Goal: Task Accomplishment & Management: Manage account settings

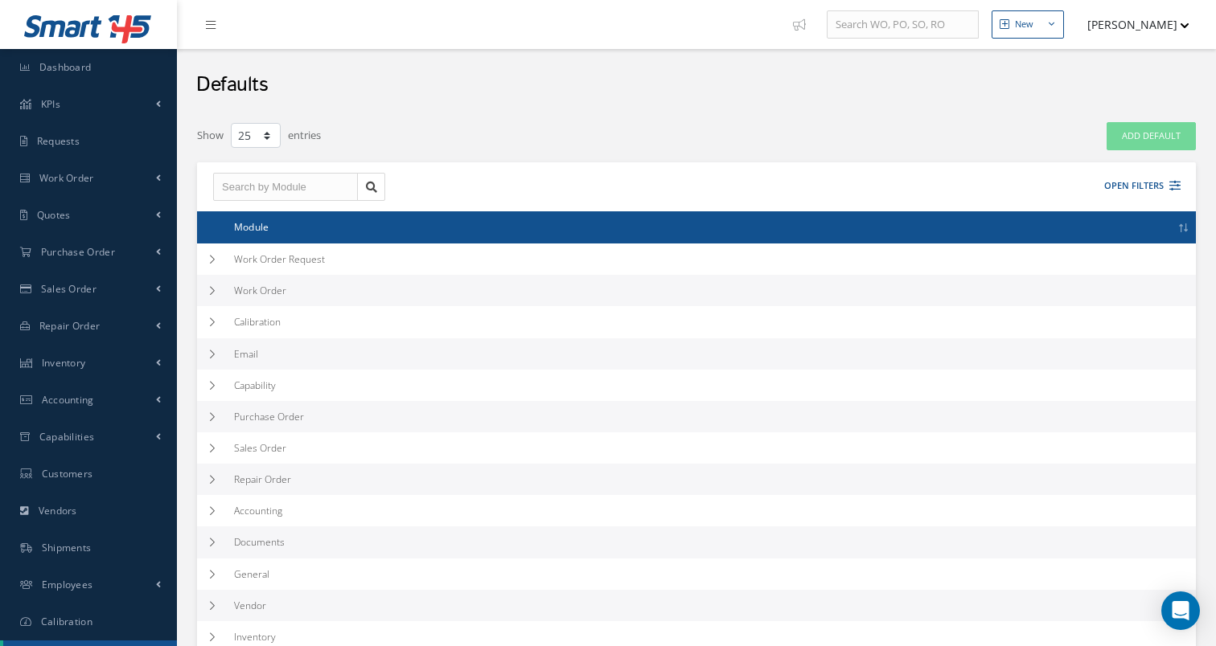
select select "25"
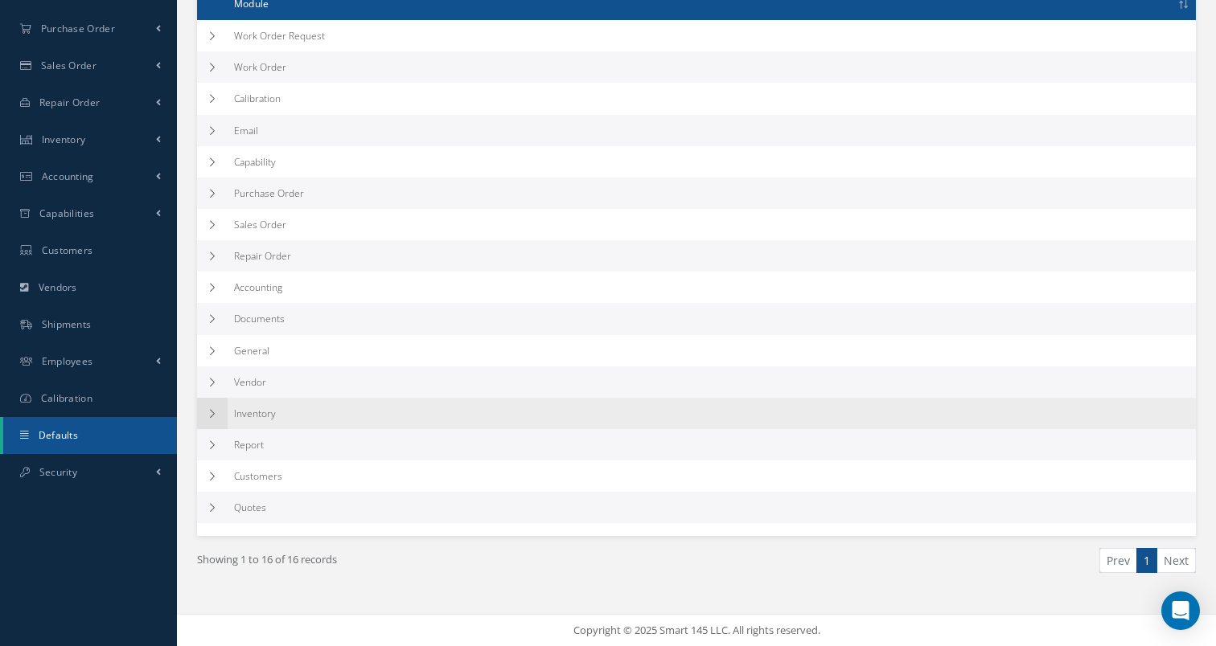
scroll to position [222, 0]
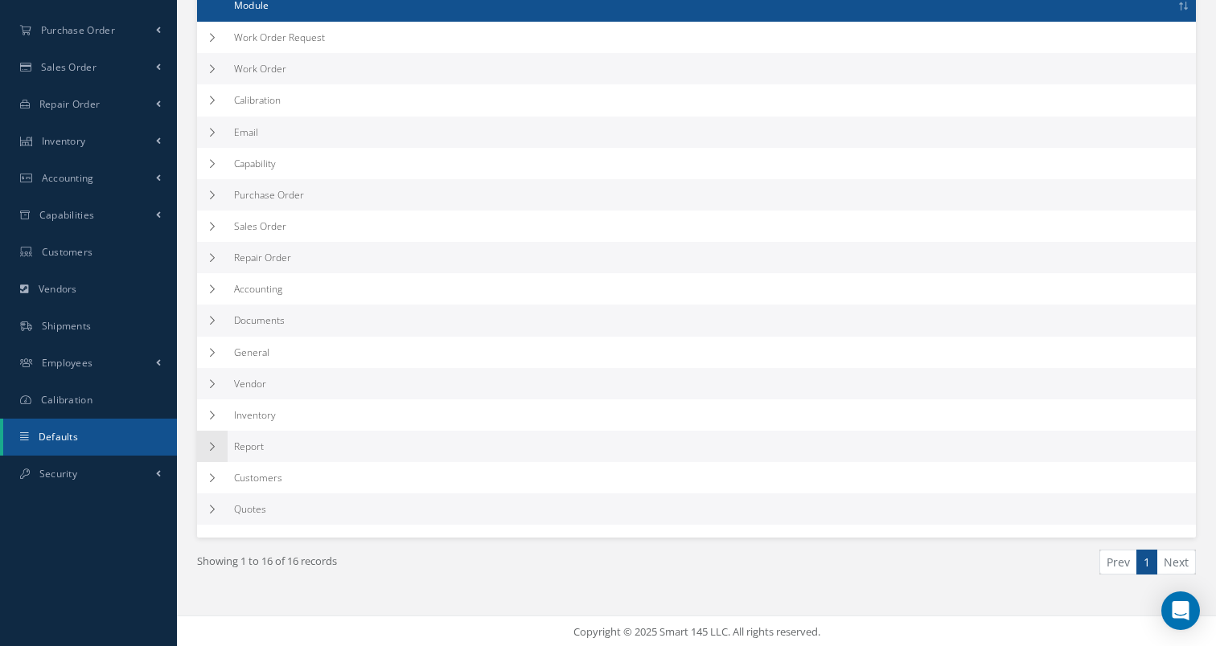
click at [220, 440] on td at bounding box center [212, 446] width 31 height 31
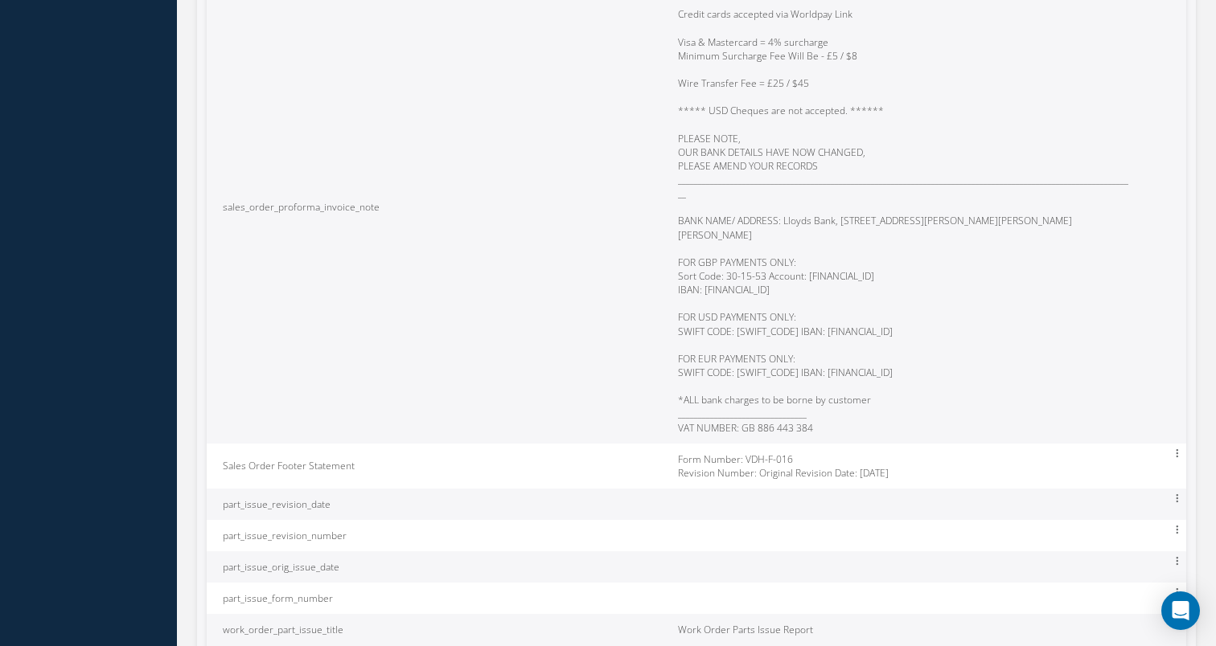
scroll to position [9110, 0]
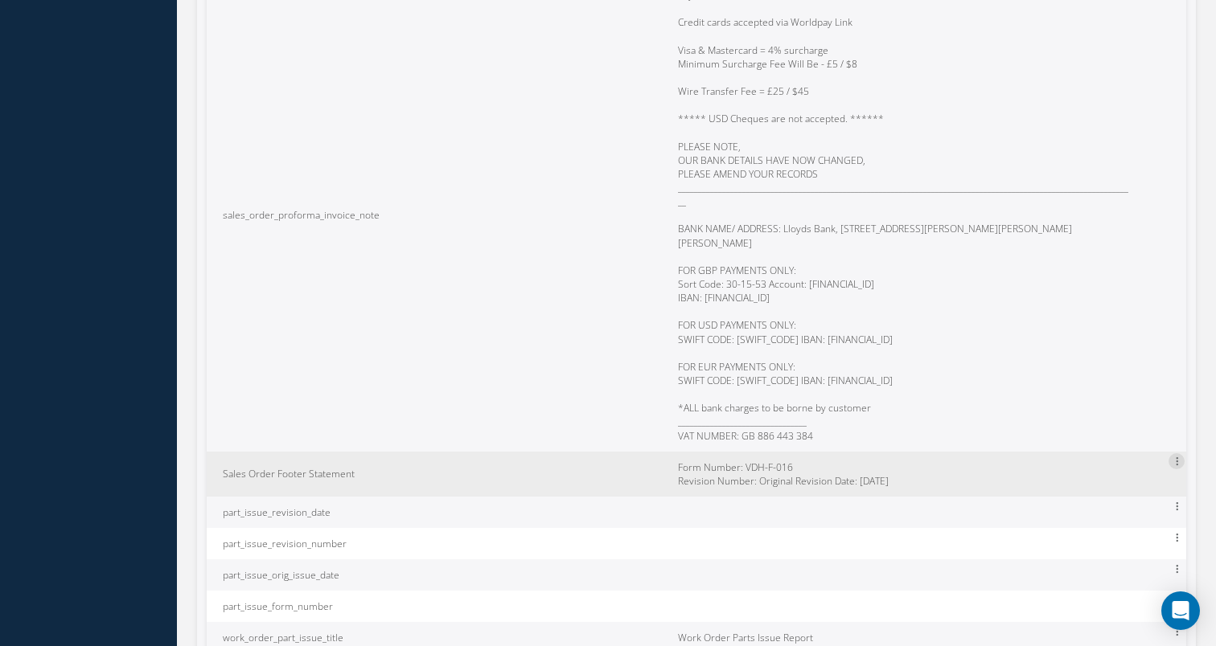
click at [1179, 453] on icon at bounding box center [1176, 460] width 16 height 14
click at [1136, 462] on link "Edit" at bounding box center [1102, 473] width 127 height 22
type input "Sales Order Footer Statement"
type textarea "Form Number: VDH-F-016 Revision Number: Original Revision Date: 14-Jan-2022"
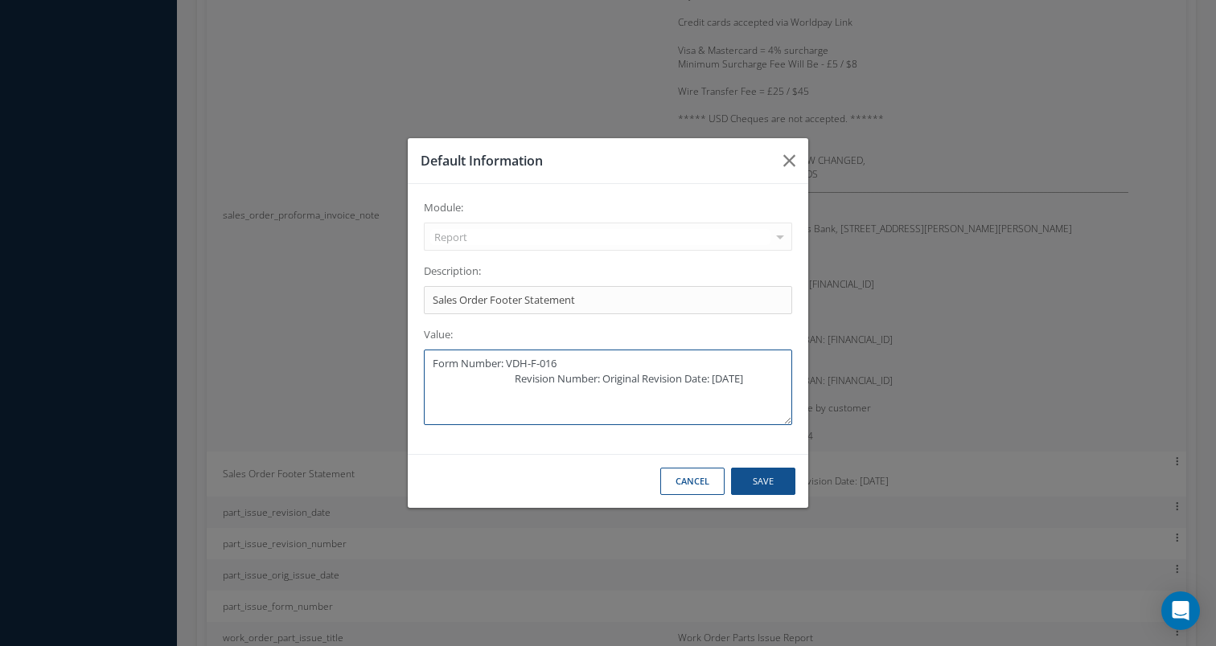
drag, startPoint x: 538, startPoint y: 404, endPoint x: 363, endPoint y: 322, distance: 192.8
click at [363, 322] on div "Default Information Module: Report Accounting Calibration Capability Customers …" at bounding box center [608, 323] width 1216 height 646
click at [788, 150] on button "button" at bounding box center [789, 160] width 38 height 45
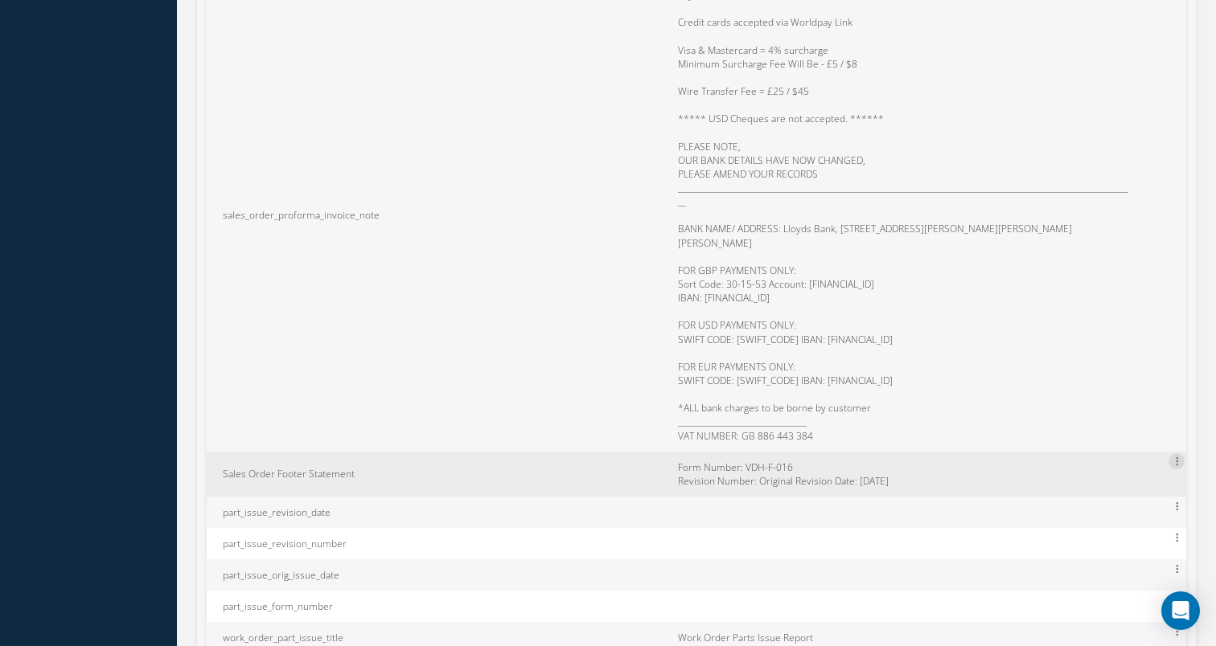
click at [1170, 453] on icon at bounding box center [1176, 460] width 16 height 14
click at [1091, 462] on link "Edit" at bounding box center [1102, 473] width 127 height 22
type input "Sales Order Footer Statement"
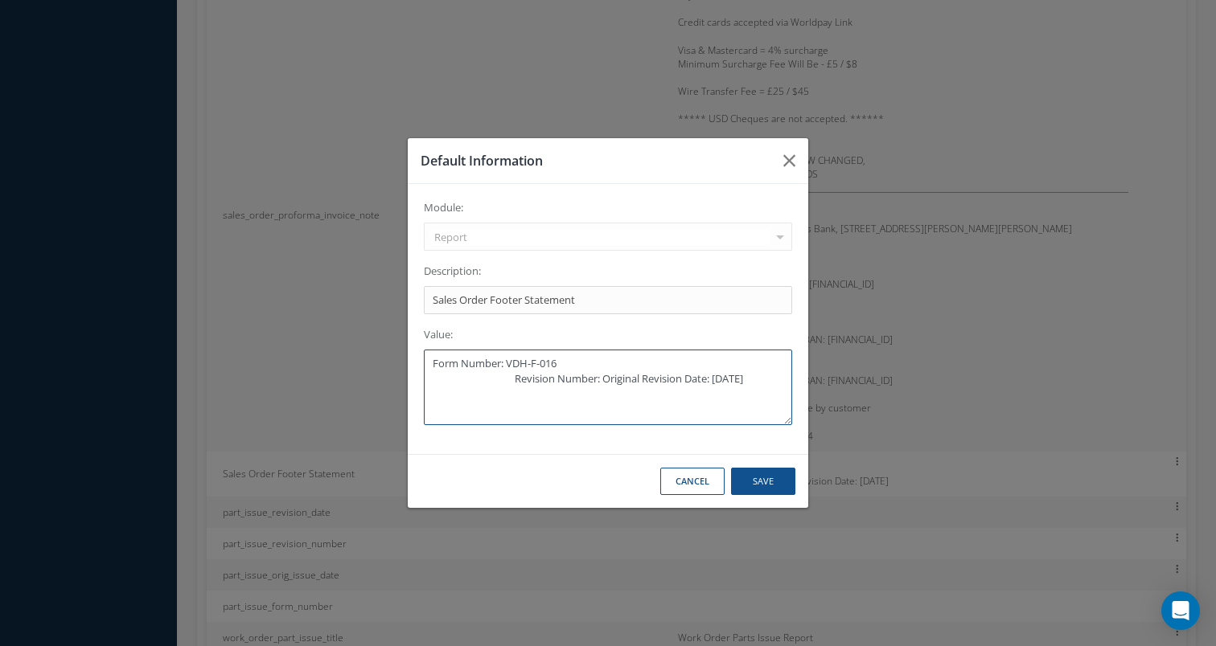
drag, startPoint x: 560, startPoint y: 404, endPoint x: 338, endPoint y: 358, distance: 226.0
click at [338, 358] on div "Default Information Module: Report Accounting Calibration Capability Customers …" at bounding box center [608, 323] width 1216 height 646
paste textarea "Cabinair Standard Terms and Conditions apply. Full details can be found on our …"
drag, startPoint x: 716, startPoint y: 381, endPoint x: 570, endPoint y: 382, distance: 146.3
click at [570, 382] on textarea "Cabinair Standard Terms and Conditions apply. Full details can be found on our …" at bounding box center [608, 388] width 368 height 76
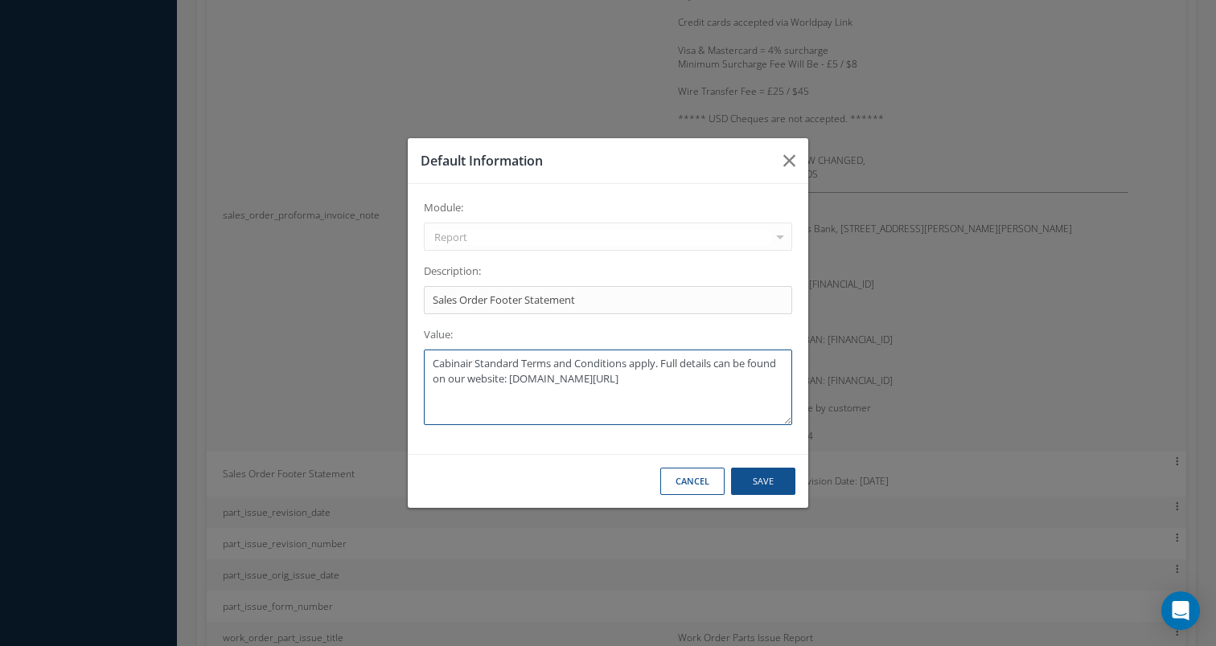
click at [710, 388] on textarea "Cabinair Standard Terms and Conditions apply. Full details can be found on our …" at bounding box center [608, 388] width 368 height 76
drag, startPoint x: 710, startPoint y: 388, endPoint x: 536, endPoint y: 371, distance: 174.4
click at [536, 372] on textarea "Cabinair Standard Terms and Conditions apply. Full details can be found on our …" at bounding box center [608, 388] width 368 height 76
click at [613, 392] on textarea "Cabinair Standard Terms and Conditions apply. Full details can be found on our …" at bounding box center [608, 388] width 368 height 76
drag, startPoint x: 688, startPoint y: 389, endPoint x: 610, endPoint y: 380, distance: 78.5
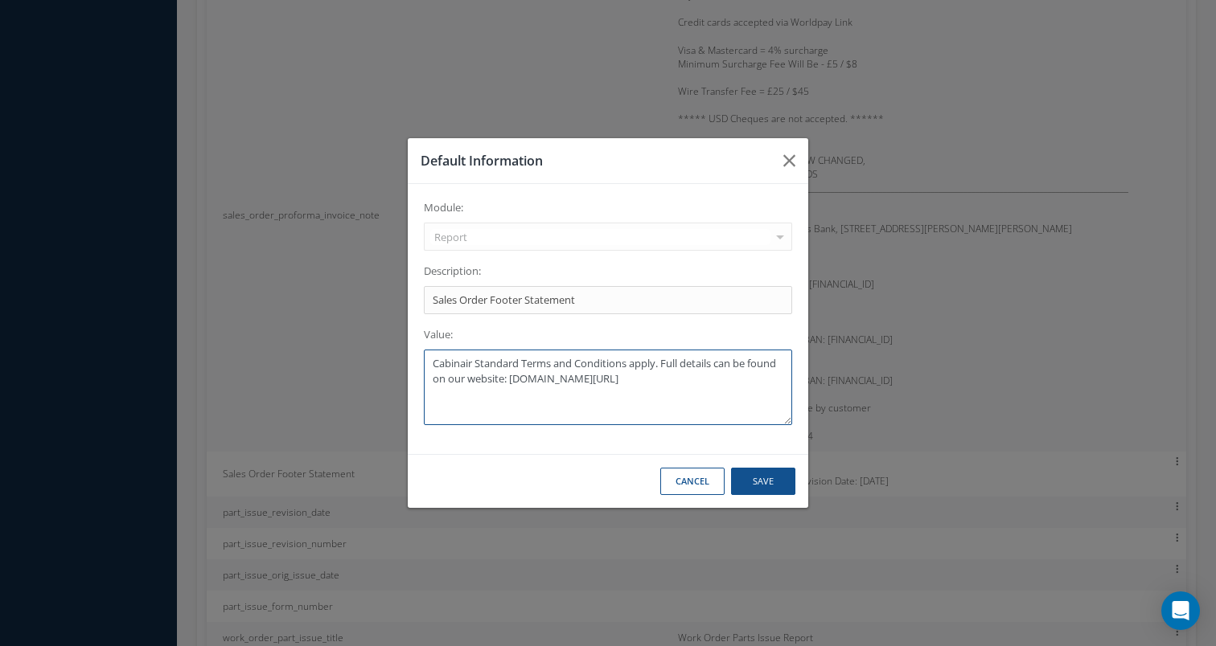
click at [610, 380] on textarea "Cabinair Standard Terms and Conditions apply. Full details can be found on our …" at bounding box center [608, 388] width 368 height 76
type textarea "Cabinair Standard Terms and Conditions apply. Full details can be found on our …"
click at [758, 480] on button "Save" at bounding box center [763, 482] width 64 height 28
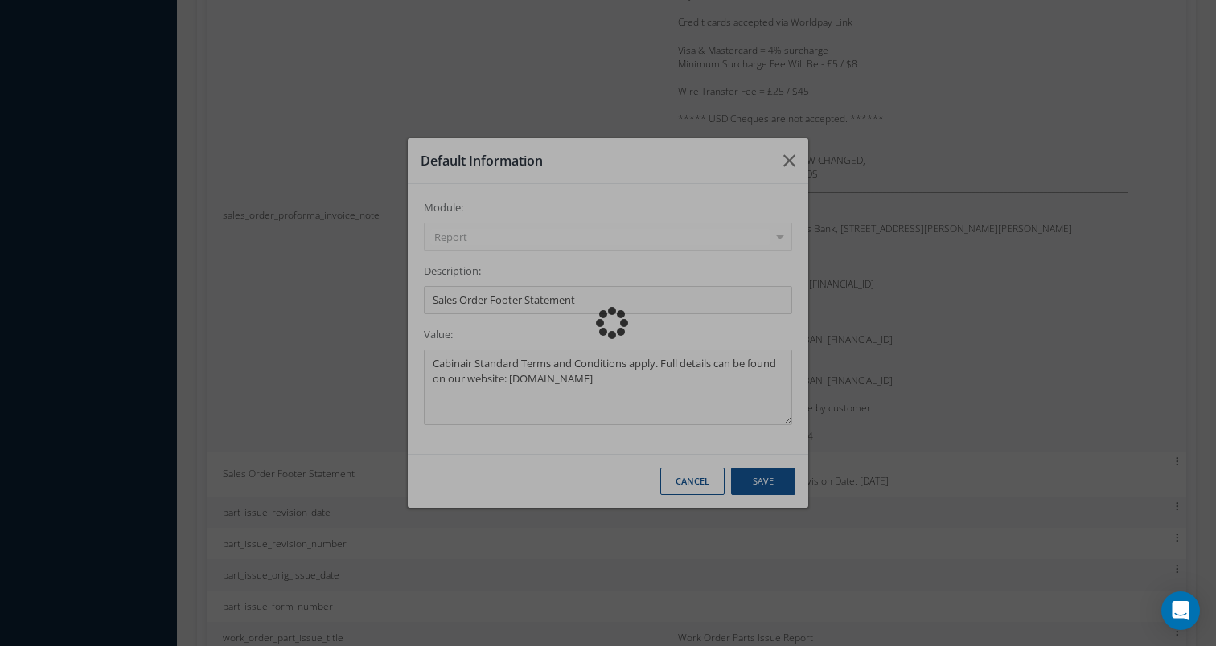
scroll to position [68, 0]
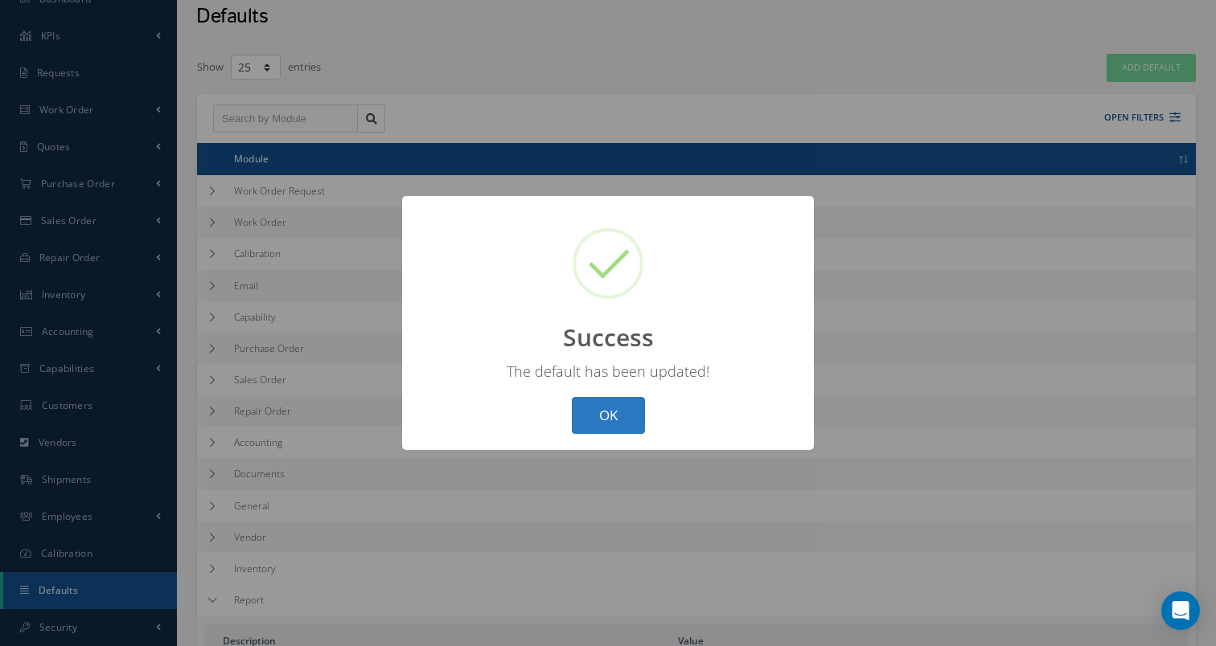
click at [597, 414] on button "OK" at bounding box center [608, 416] width 73 height 38
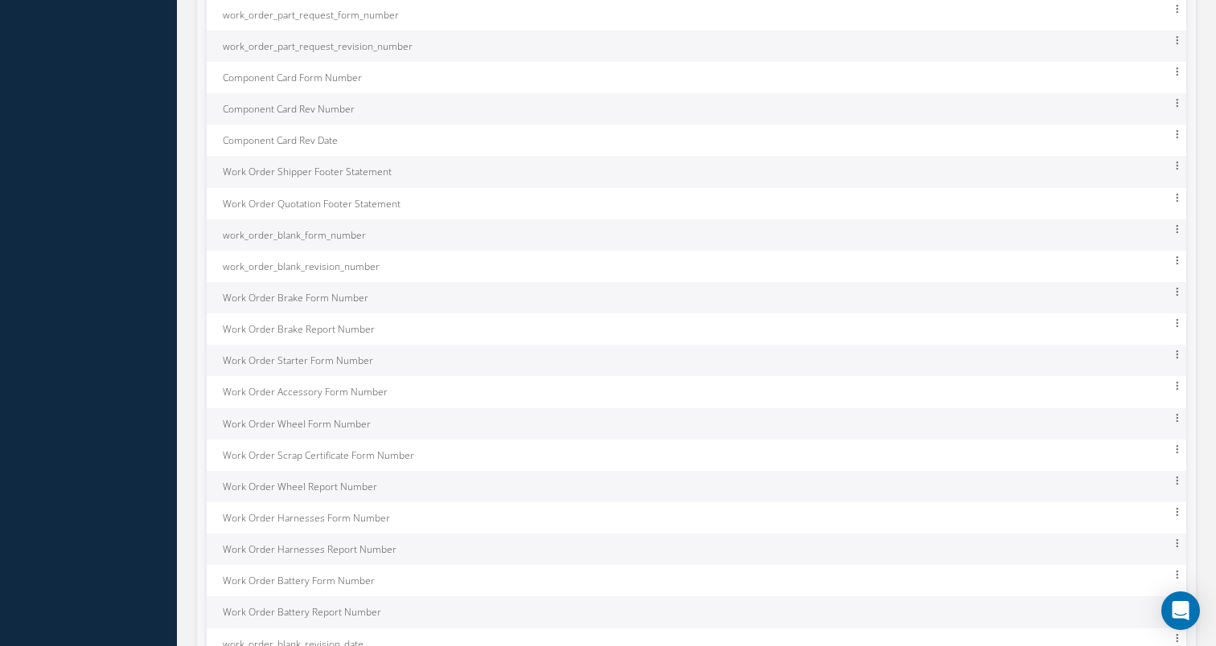
scroll to position [7084, 0]
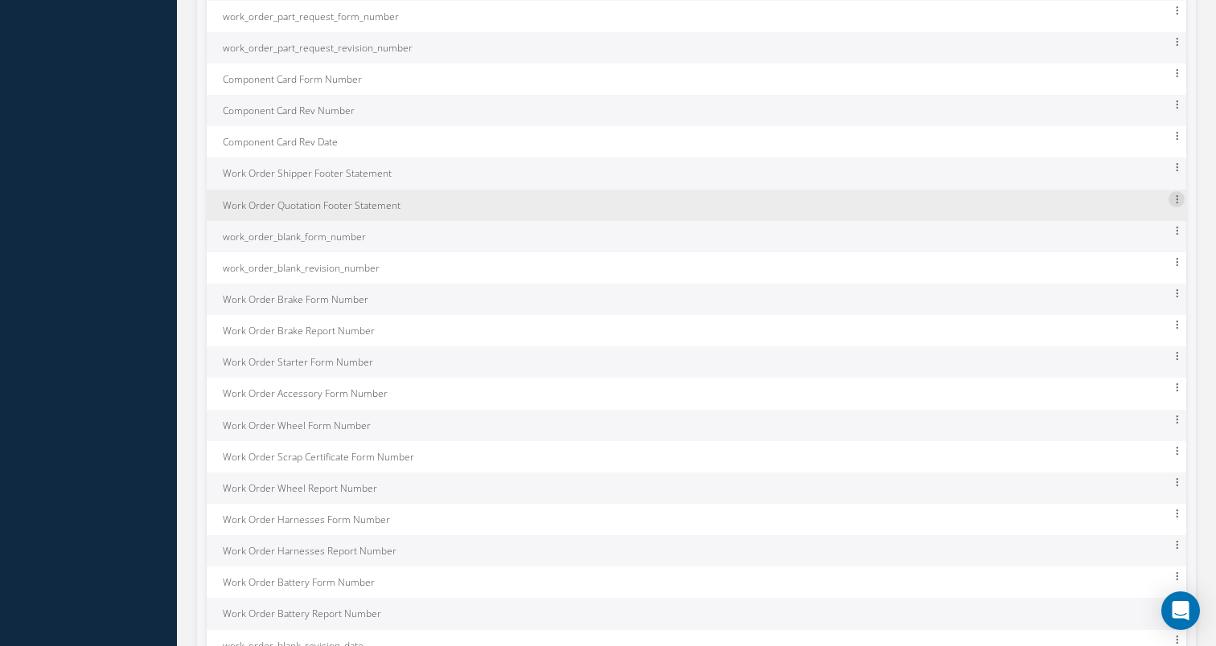
click at [1171, 191] on icon at bounding box center [1176, 198] width 16 height 14
click at [1133, 199] on link "Edit" at bounding box center [1102, 210] width 127 height 22
type input "Work Order Quotation Footer Statement"
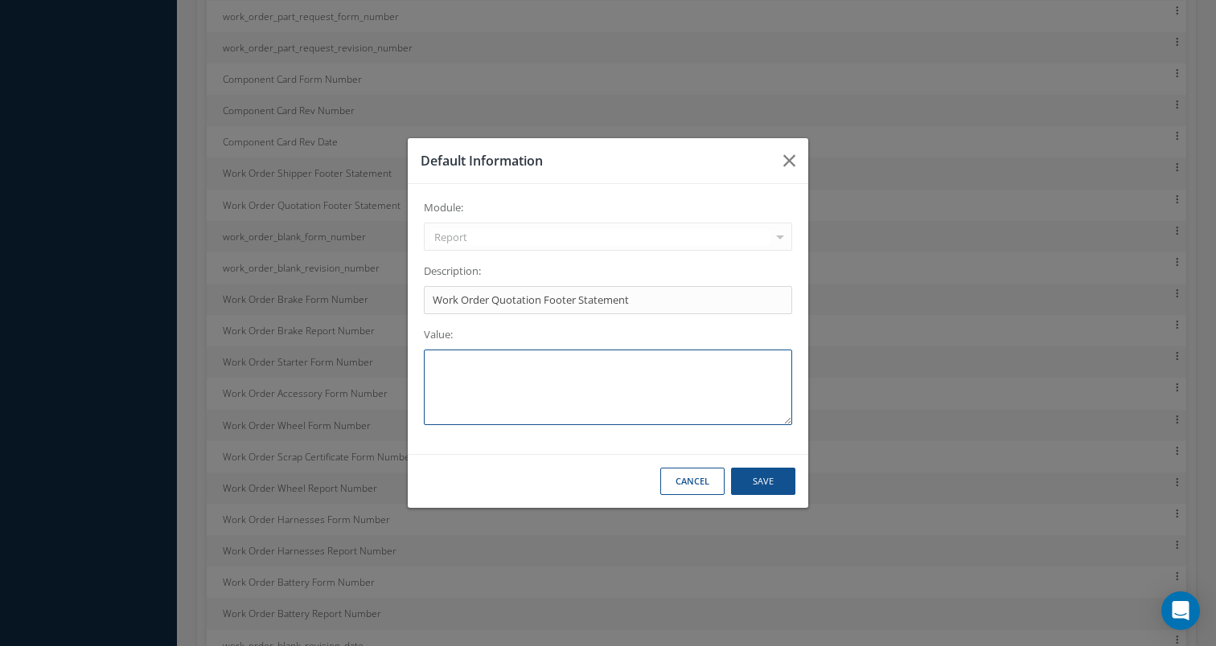
click at [601, 400] on textarea at bounding box center [608, 388] width 368 height 76
paste textarea "https://cabinairgroup.com/wp-content/uploads/2024/01/terms-of-conditions-of-sal…"
type textarea "https://cabinairgroup.com/wp-content/uploads/2024/01/terms-of-conditions-of-sal…"
drag, startPoint x: 650, startPoint y: 386, endPoint x: 293, endPoint y: 348, distance: 358.2
click at [293, 348] on div "Default Information Module: Report Accounting Calibration Capability Customers …" at bounding box center [608, 323] width 1216 height 646
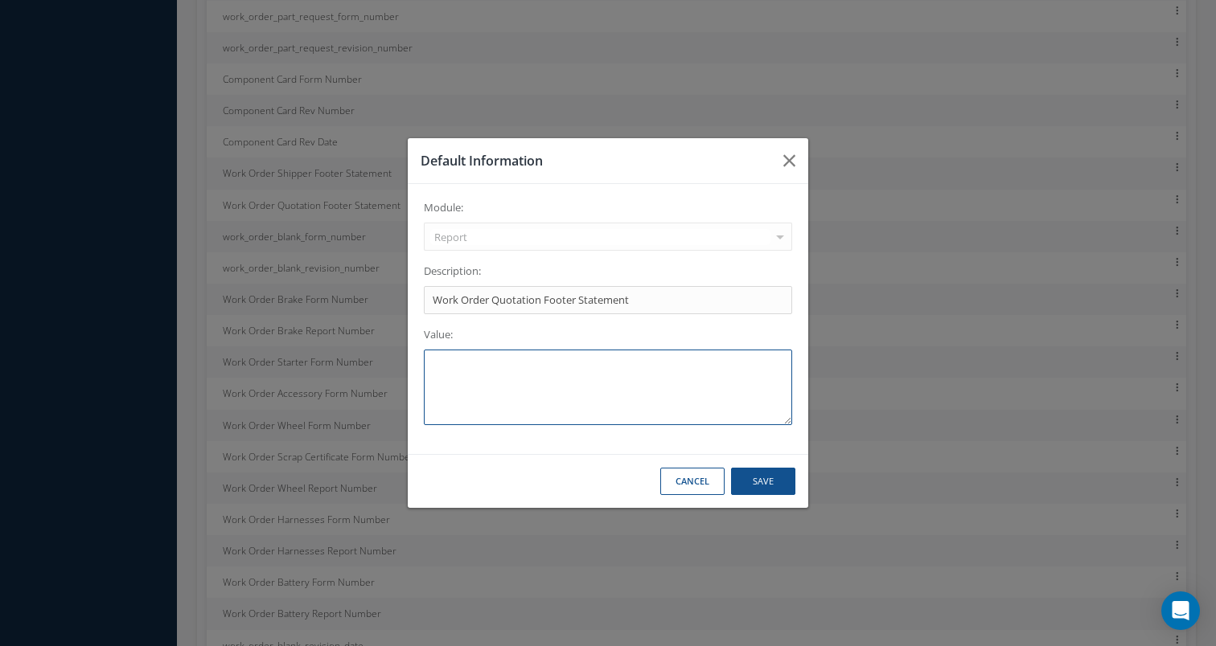
paste textarea "Cabinair Standard Terms and Conditions apply. Full details can be found on our …"
type textarea "Cabinair Standard Terms and Conditions apply. Full details can be found on our …"
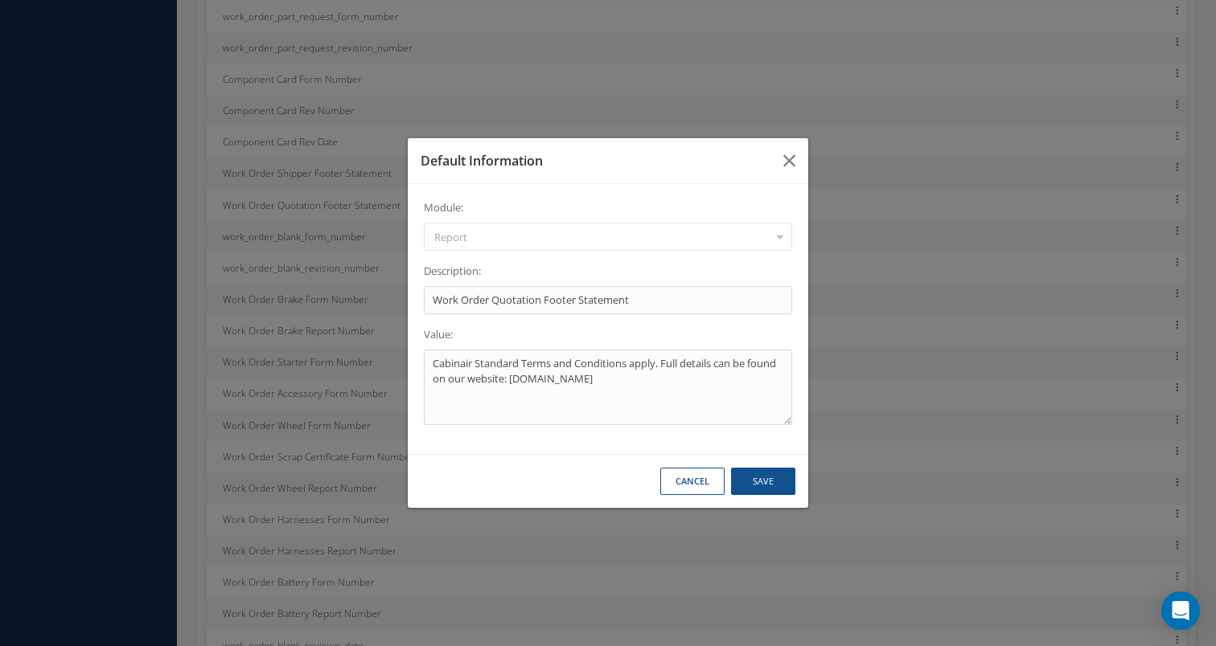
click at [755, 479] on button "Save" at bounding box center [763, 482] width 64 height 28
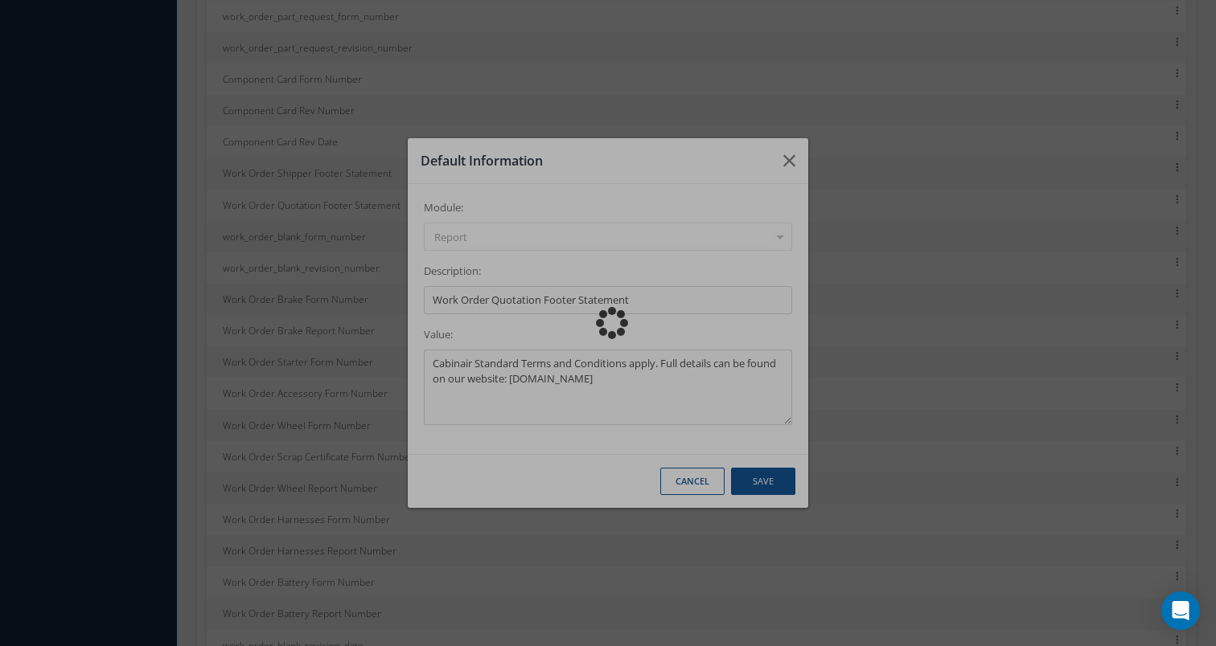
scroll to position [68, 0]
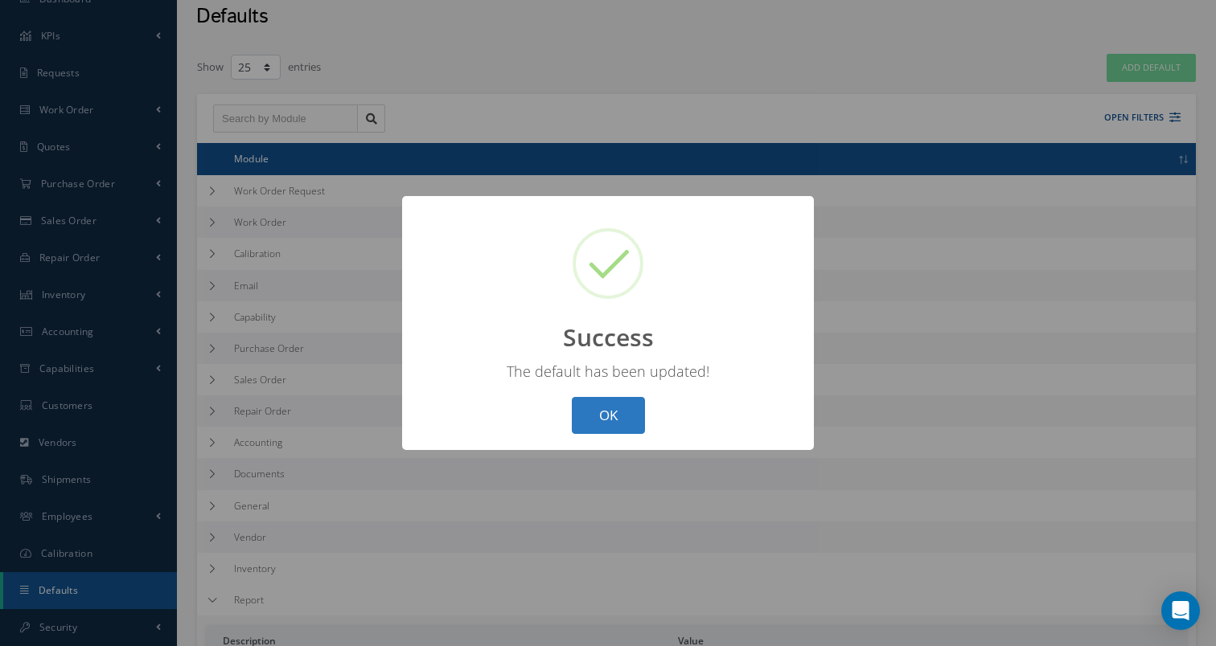
click at [611, 413] on button "OK" at bounding box center [608, 416] width 73 height 38
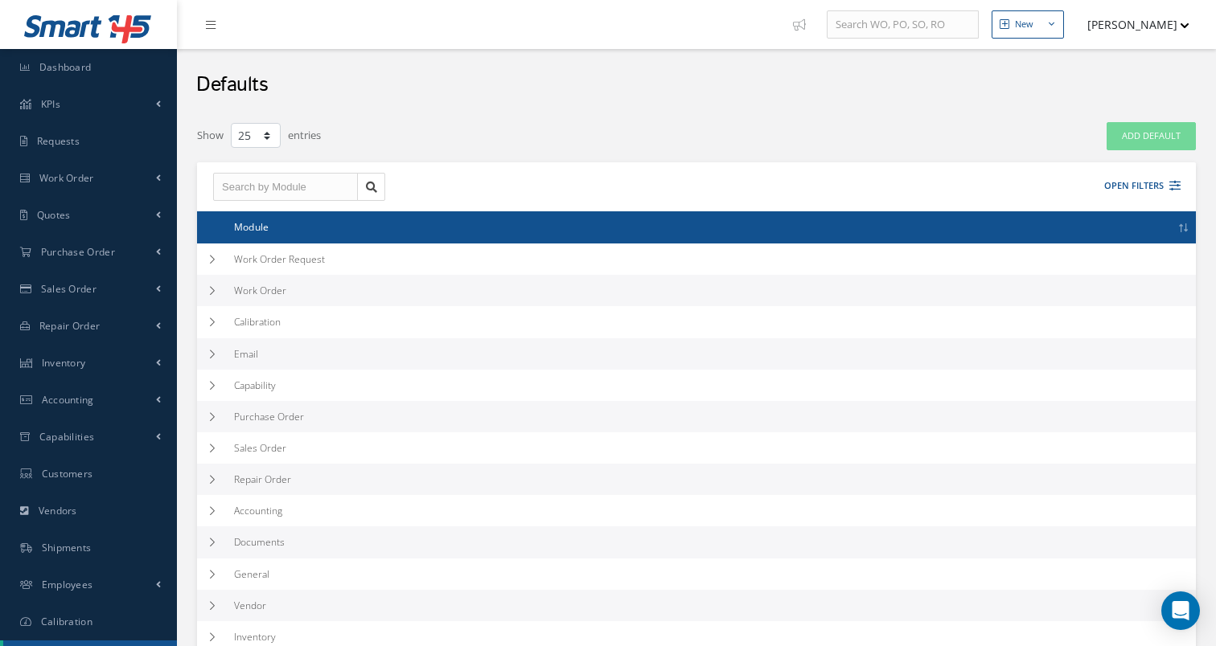
select select "25"
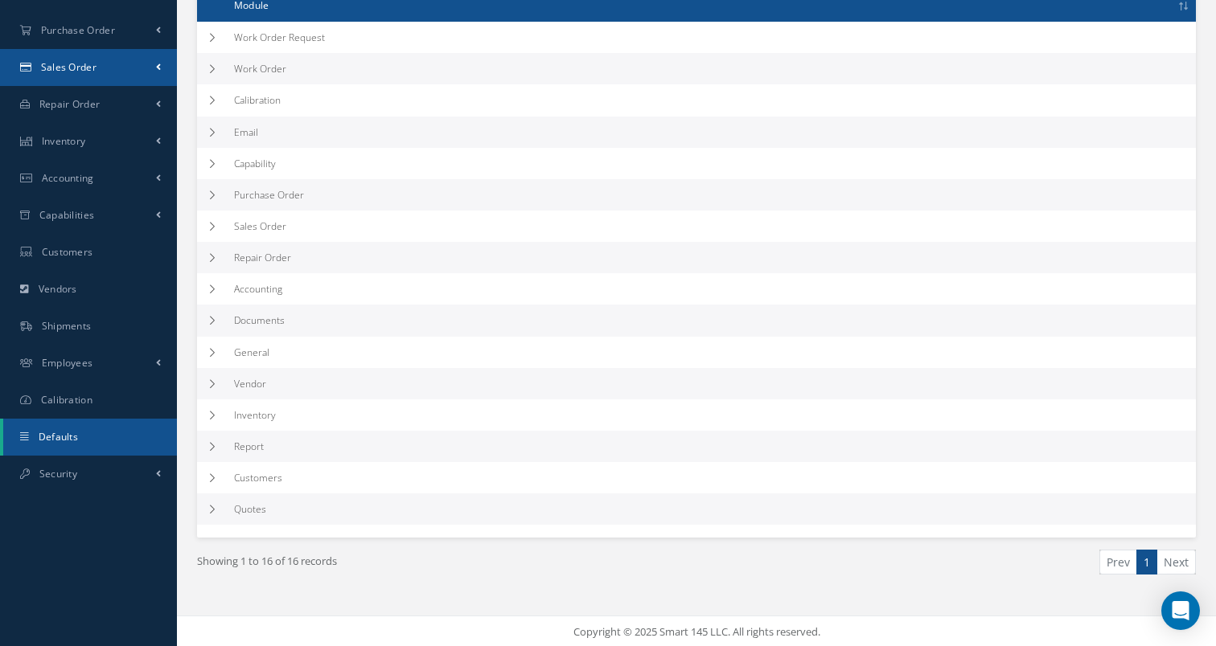
click at [125, 78] on link "Sales Order" at bounding box center [88, 67] width 177 height 37
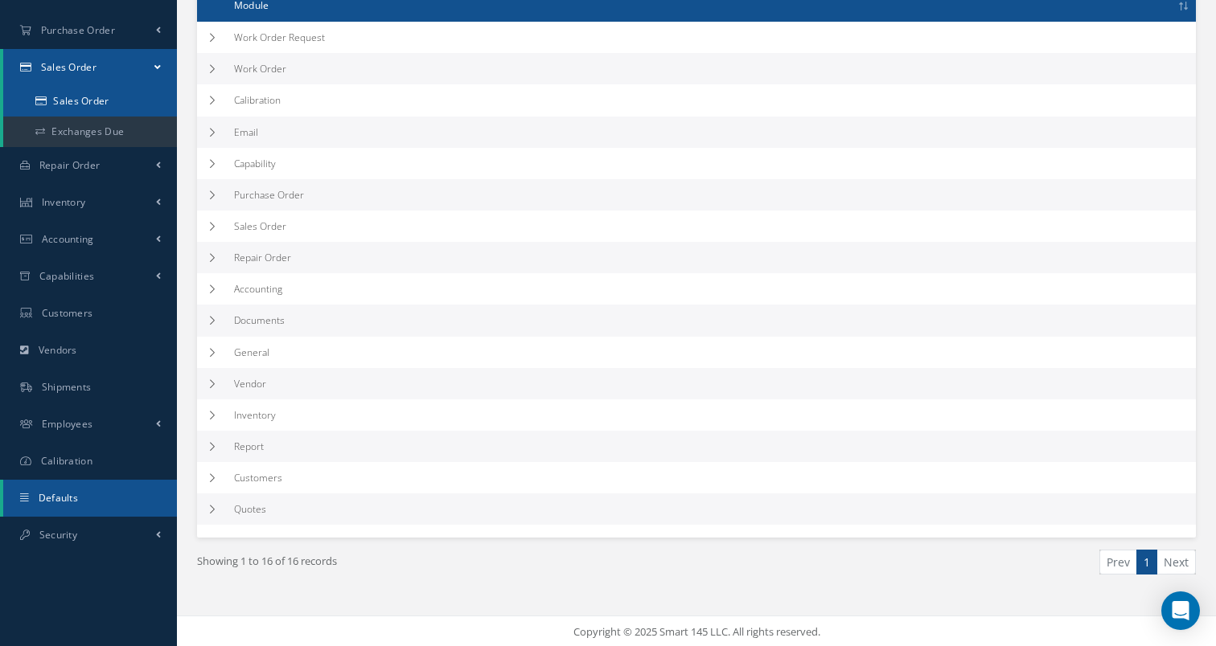
click at [105, 109] on link "Sales Order" at bounding box center [90, 101] width 174 height 31
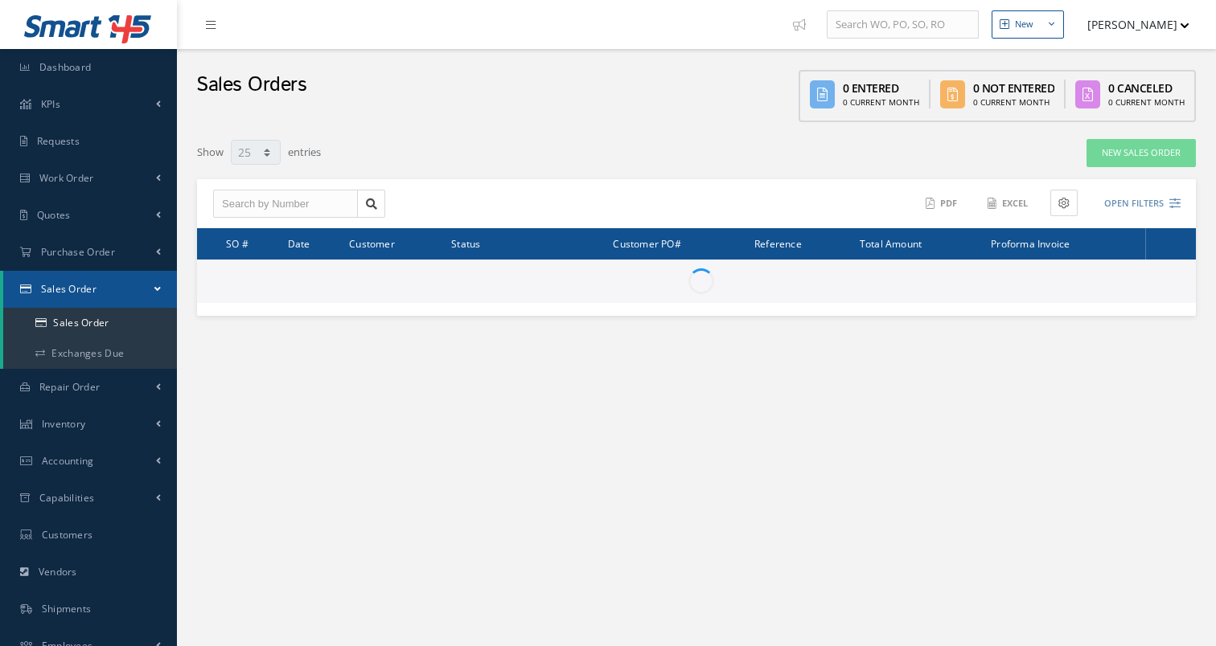
select select "25"
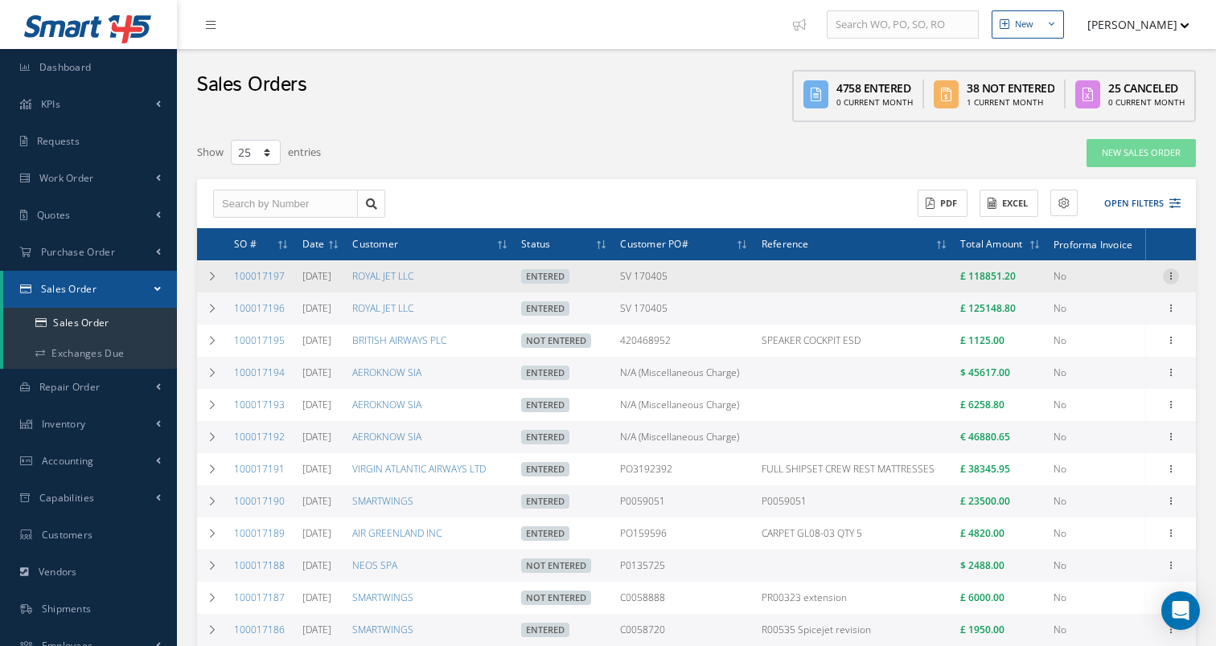
click at [1166, 280] on icon at bounding box center [1171, 275] width 16 height 13
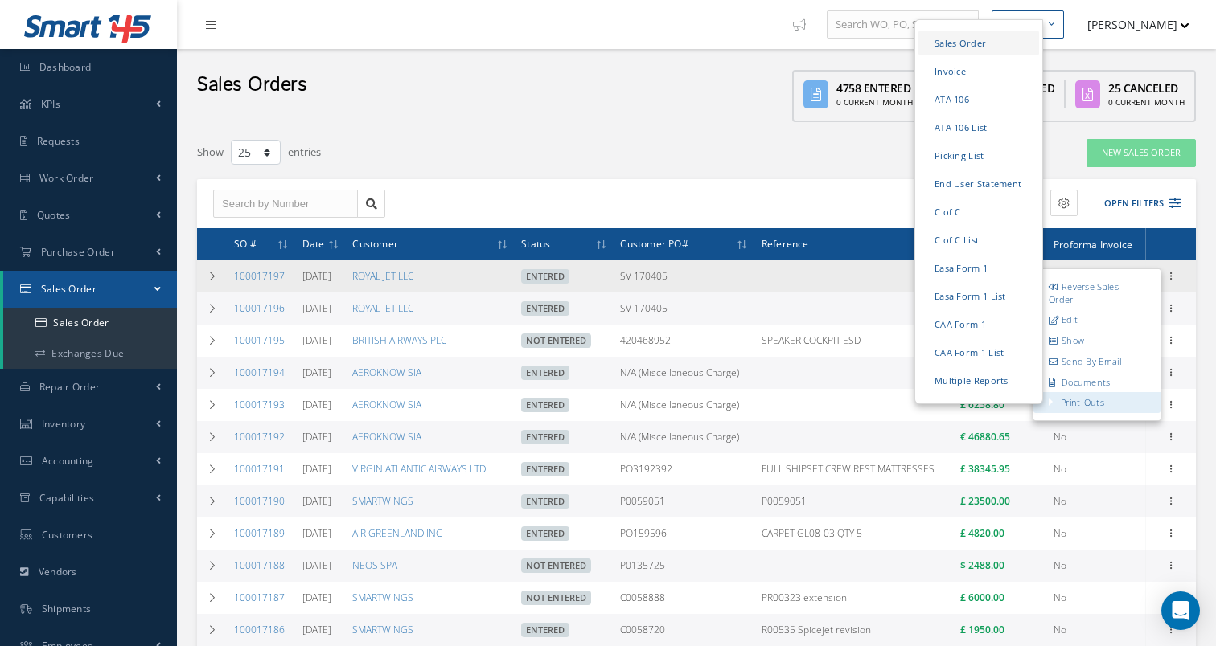
click at [959, 47] on link "Sales Order" at bounding box center [978, 43] width 121 height 25
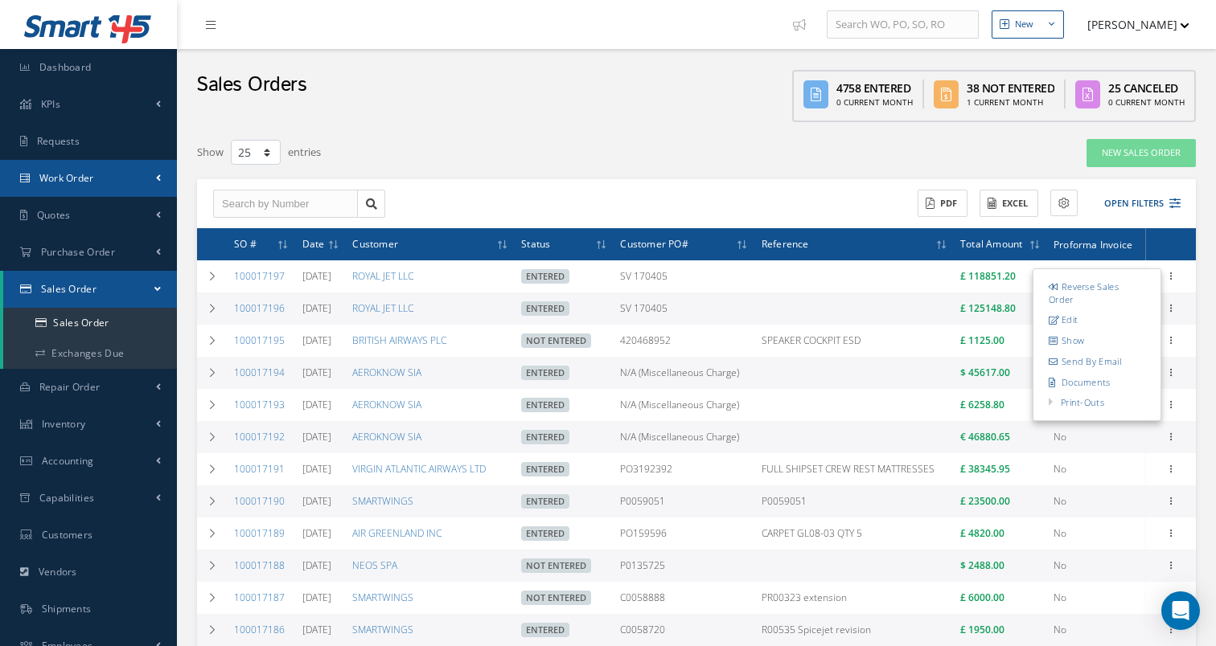
click at [123, 182] on link "Work Order" at bounding box center [88, 178] width 177 height 37
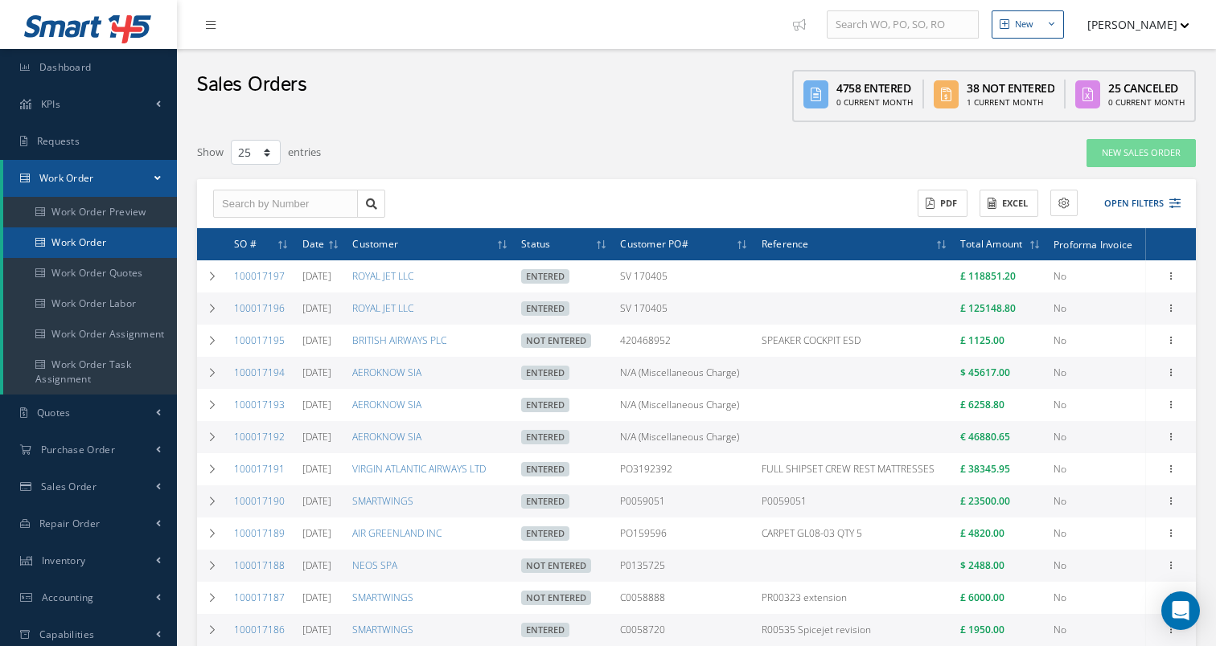
click at [113, 236] on link "Work Order" at bounding box center [90, 243] width 174 height 31
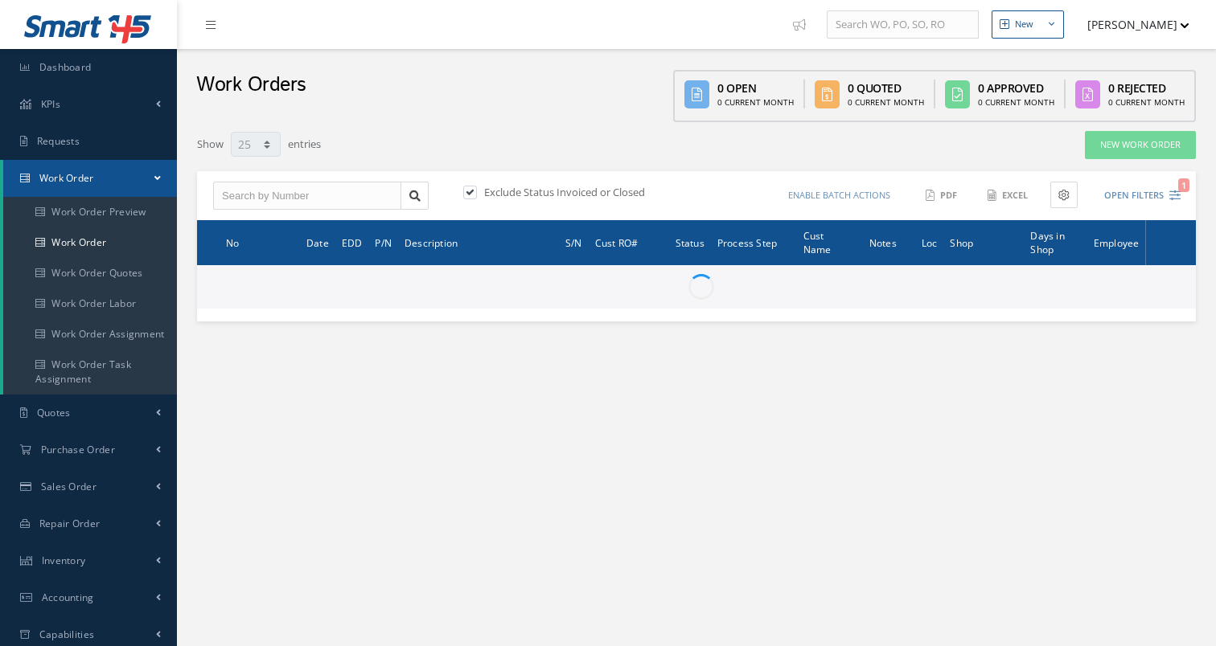
select select "25"
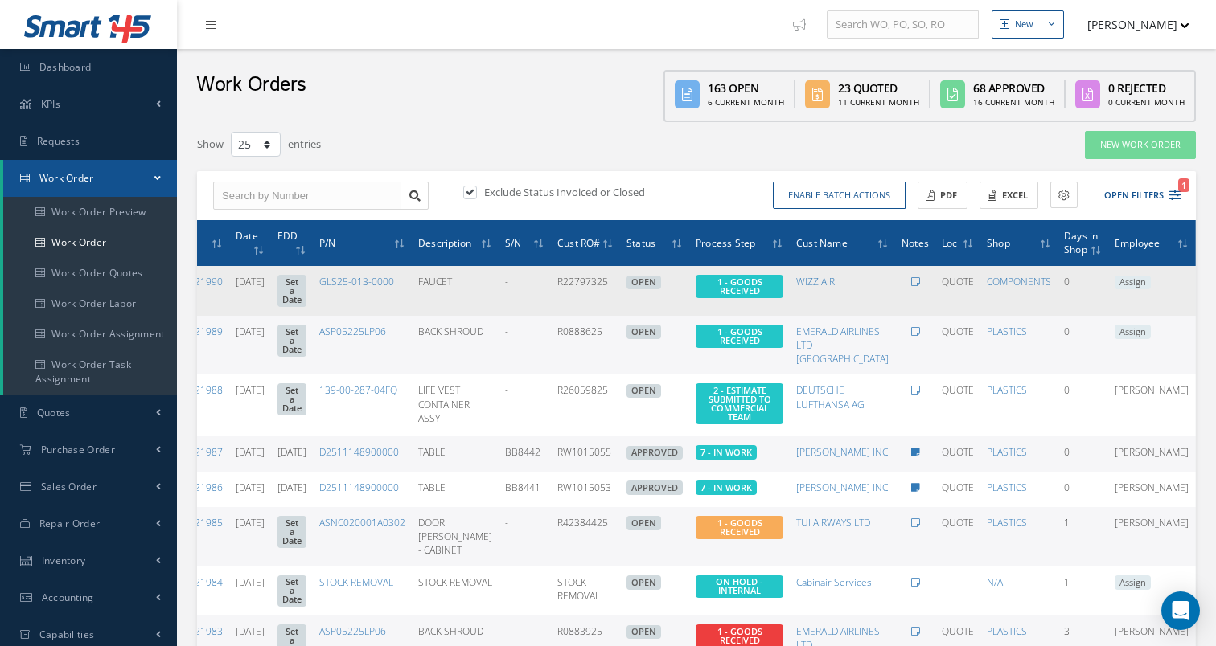
scroll to position [0, 61]
click at [1200, 286] on icon at bounding box center [1208, 289] width 16 height 13
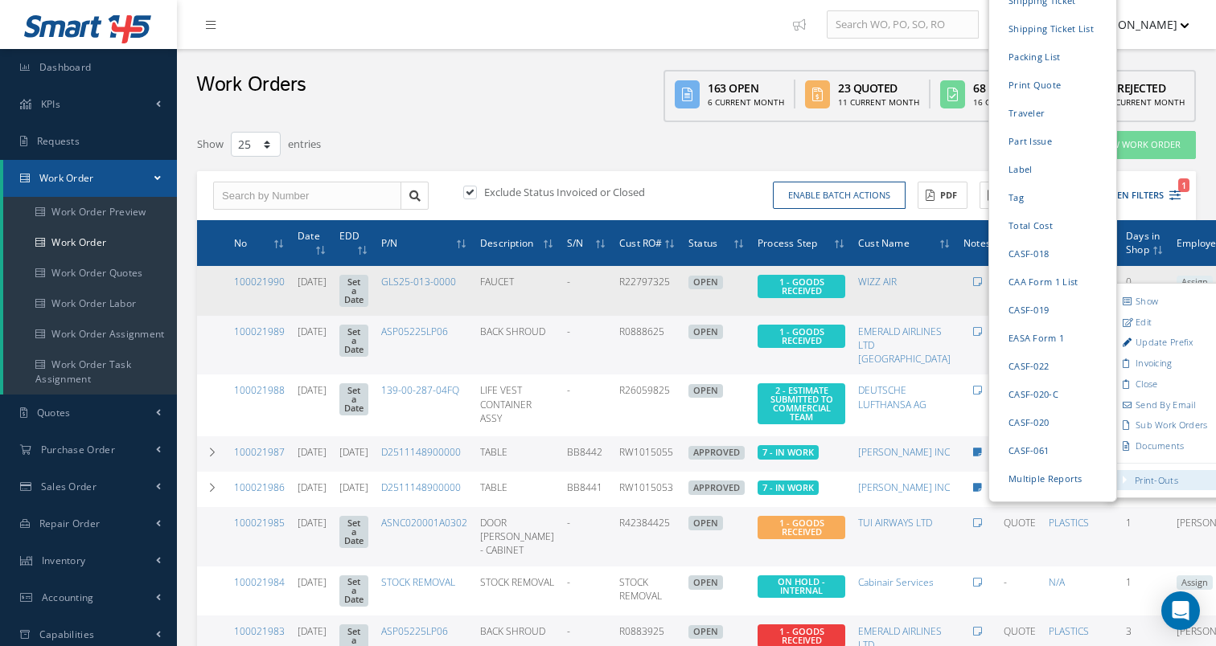
scroll to position [0, 0]
click at [1031, 72] on link "Print Quote" at bounding box center [1052, 84] width 121 height 25
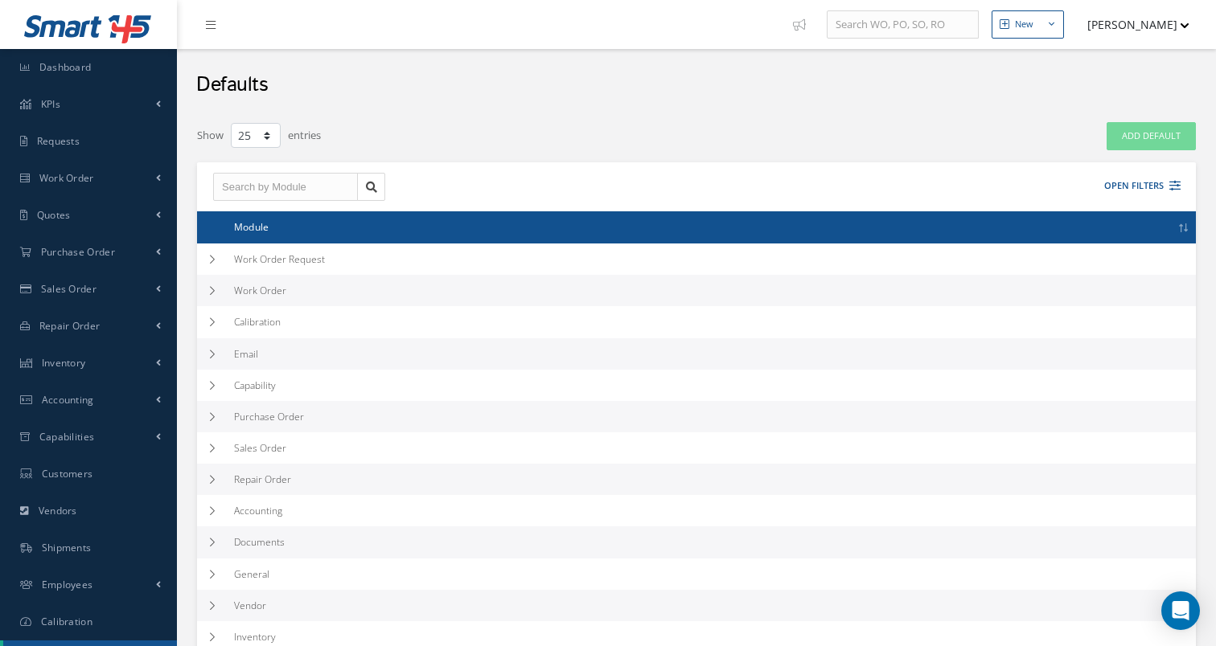
select select "25"
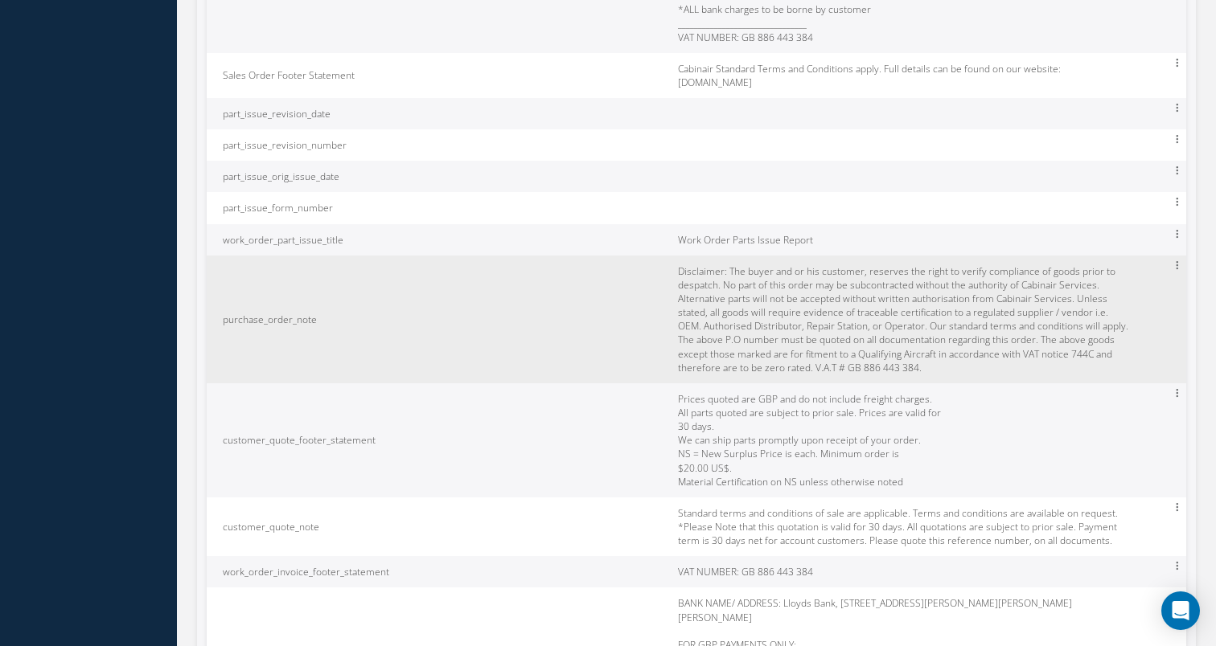
scroll to position [9345, 0]
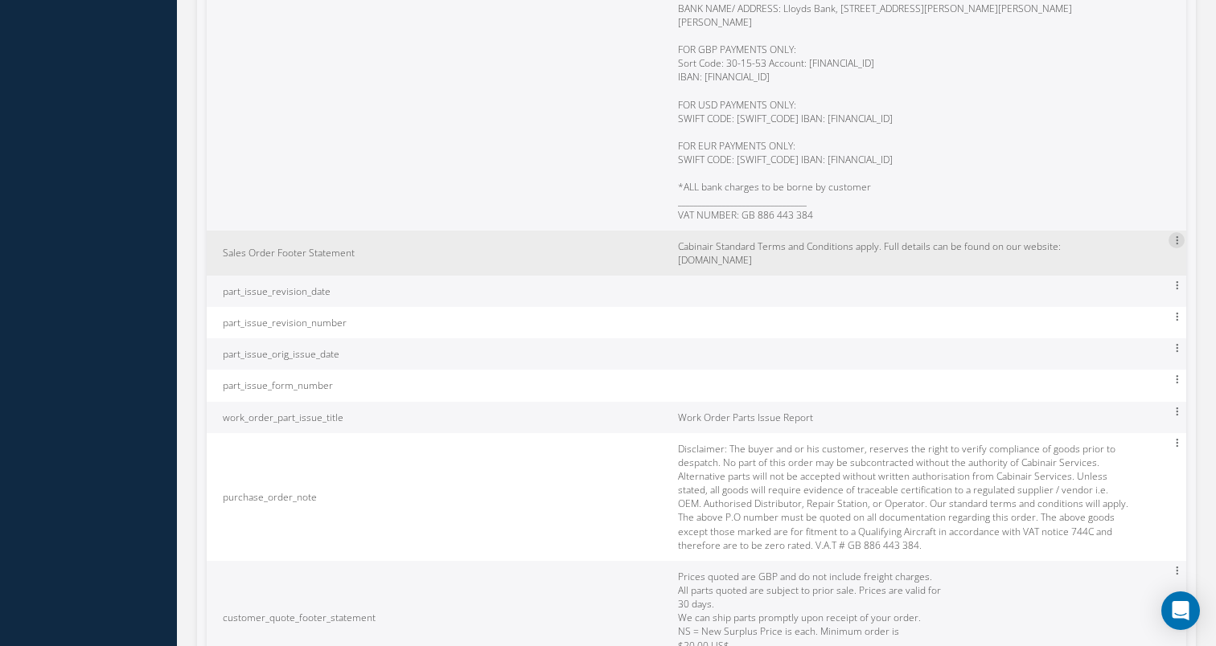
click at [1171, 232] on div at bounding box center [1176, 240] width 16 height 16
click at [1143, 240] on link "Edit" at bounding box center [1102, 251] width 127 height 22
type input "Sales Order Footer Statement"
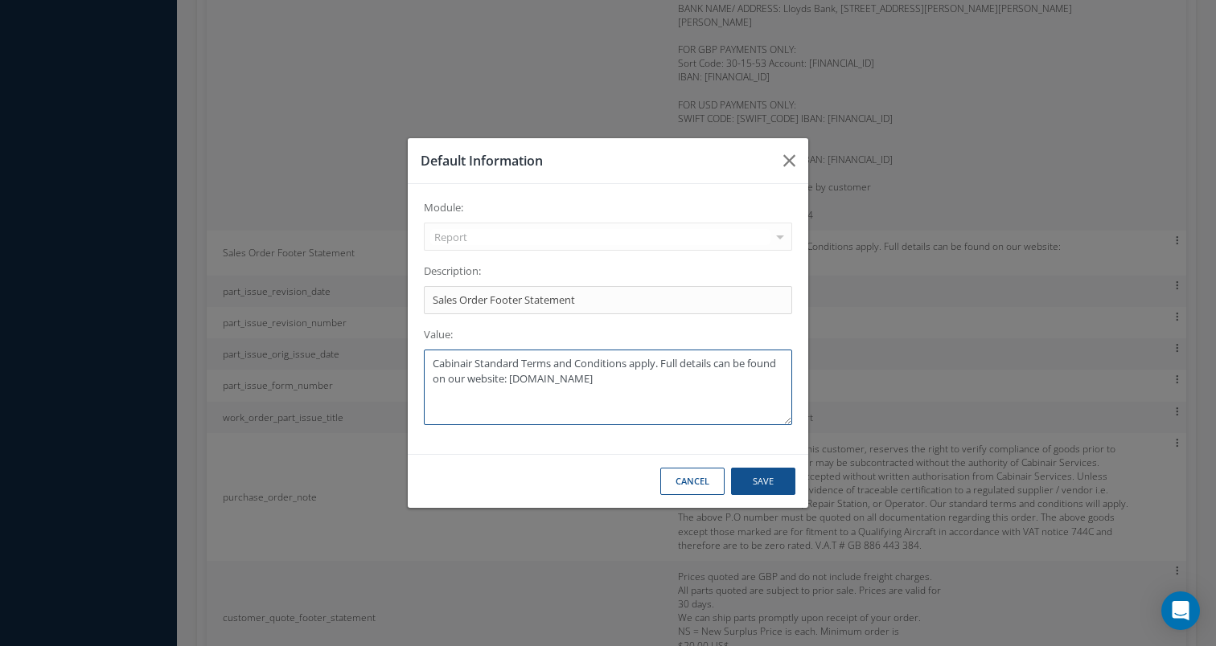
click at [441, 358] on textarea "Cabinair Standard Terms and Conditions apply. Full details can be found on our …" at bounding box center [608, 388] width 368 height 76
click at [433, 358] on textarea "Cabinair Standard Terms and Conditions apply. Full details can be found on our …" at bounding box center [608, 388] width 368 height 76
type textarea "Cabinair Standard Terms and Conditions apply. Full details can be found on our …"
click at [742, 485] on button "Save" at bounding box center [763, 482] width 64 height 28
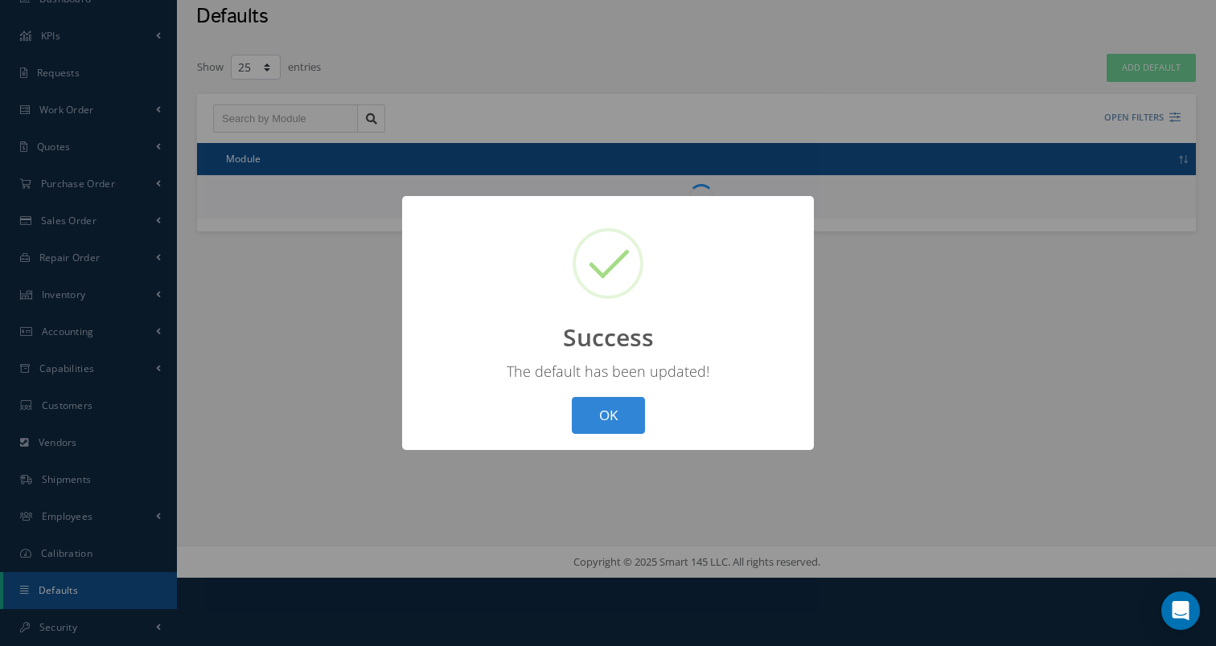
scroll to position [68, 0]
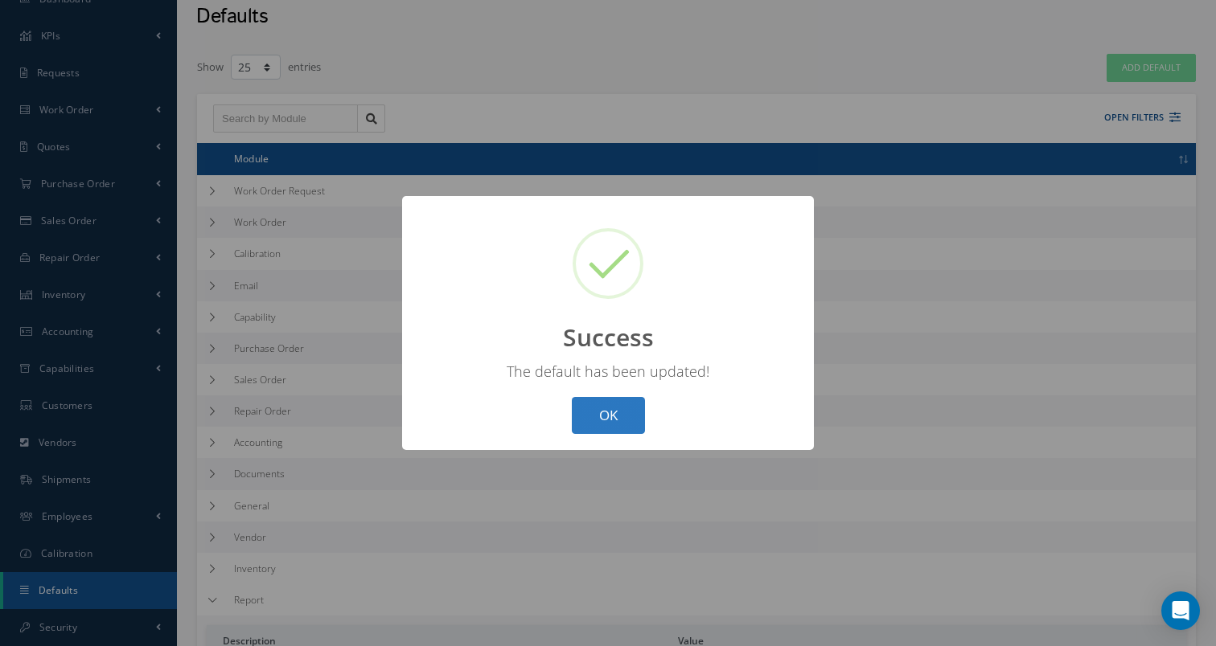
click at [585, 409] on button "OK" at bounding box center [608, 416] width 73 height 38
